Goal: Task Accomplishment & Management: Use online tool/utility

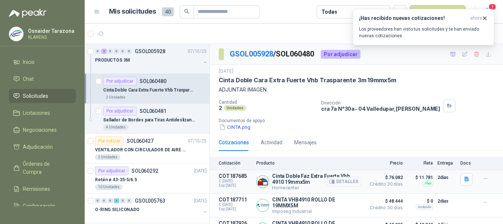
scroll to position [17, 0]
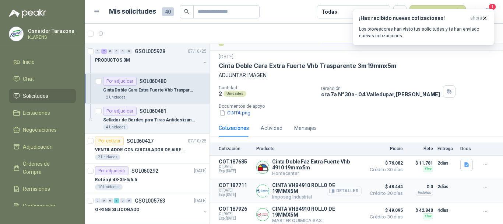
click at [343, 188] on button "Detalles" at bounding box center [344, 191] width 35 height 10
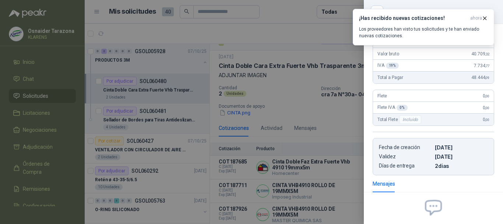
scroll to position [36, 0]
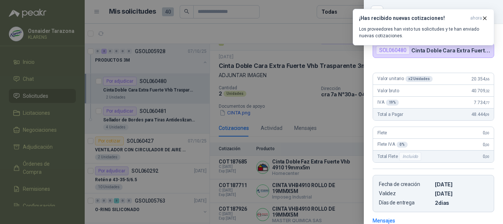
click at [348, 71] on div at bounding box center [251, 112] width 503 height 224
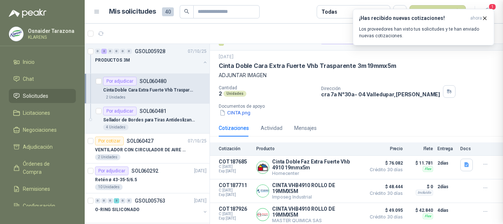
scroll to position [147, 0]
click at [485, 18] on icon "button" at bounding box center [485, 18] width 6 height 6
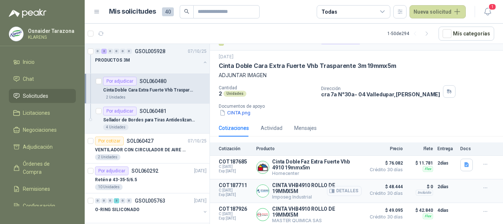
click at [347, 188] on button "Detalles" at bounding box center [344, 191] width 35 height 10
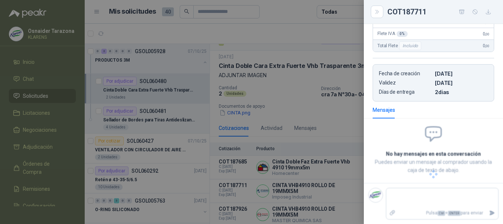
click at [462, 13] on icon "button" at bounding box center [461, 12] width 5 height 4
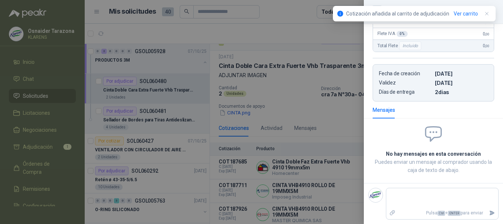
click at [336, 121] on div at bounding box center [251, 112] width 503 height 224
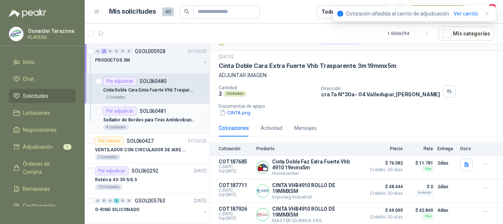
click at [172, 115] on div "Por adjudicar SOL060481" at bounding box center [155, 110] width 104 height 9
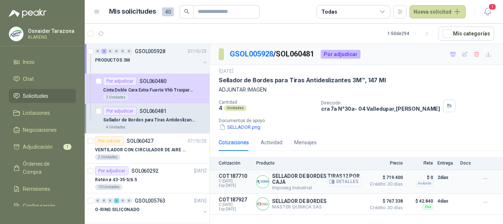
click at [350, 182] on button "Detalles" at bounding box center [344, 181] width 35 height 10
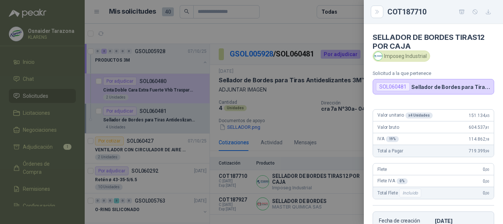
scroll to position [143, 0]
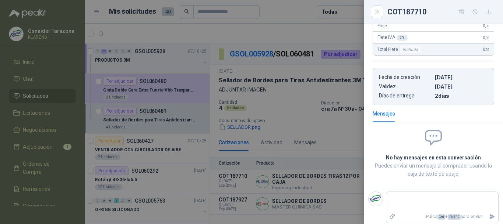
click at [466, 11] on button "button" at bounding box center [462, 12] width 12 height 12
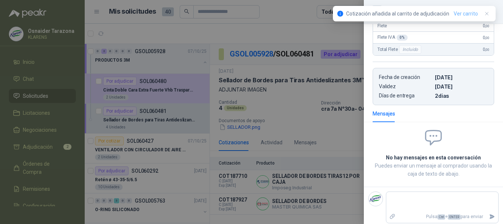
click at [458, 14] on link "Ver carrito" at bounding box center [466, 14] width 24 height 8
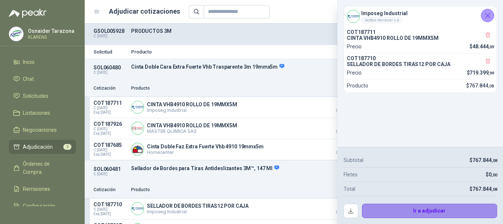
click at [432, 211] on button "Ir a adjudicar" at bounding box center [430, 210] width 136 height 15
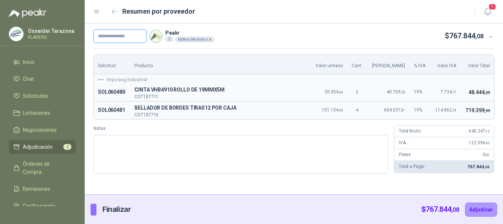
click at [113, 32] on input "text" at bounding box center [120, 35] width 53 height 13
type input "*****"
click at [476, 209] on button "Adjudicar" at bounding box center [481, 209] width 32 height 14
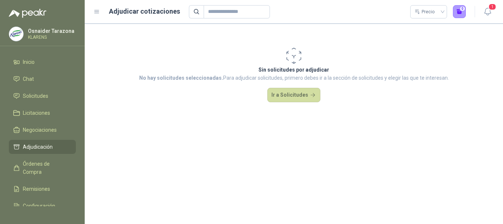
click at [52, 145] on span "Adjudicación" at bounding box center [38, 147] width 30 height 8
